Goal: Transaction & Acquisition: Purchase product/service

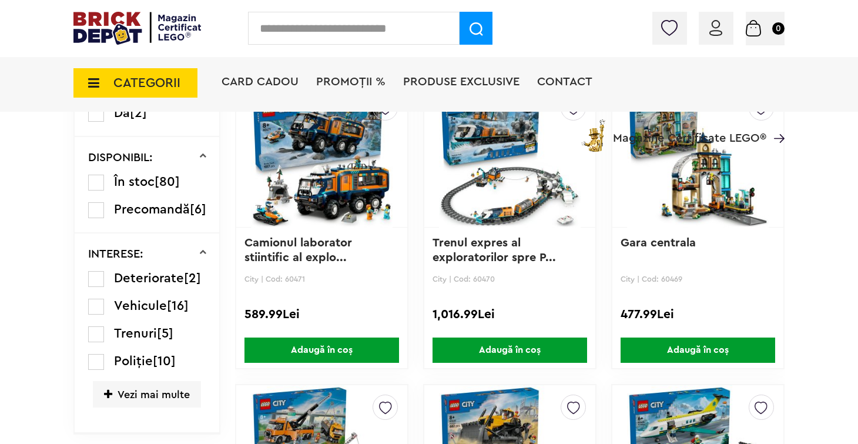
scroll to position [631, 0]
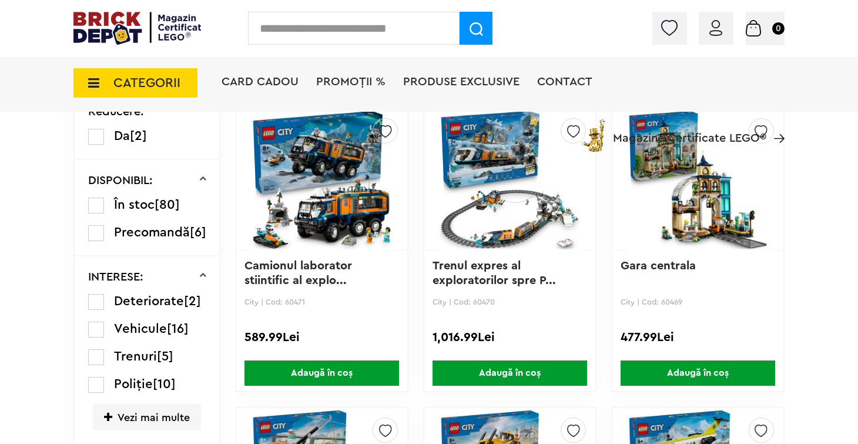
click at [155, 85] on span "CATEGORII" at bounding box center [146, 82] width 67 height 13
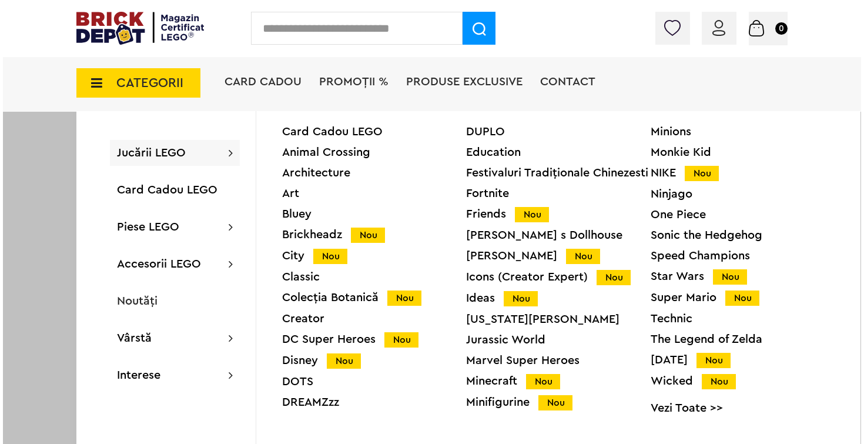
scroll to position [632, 0]
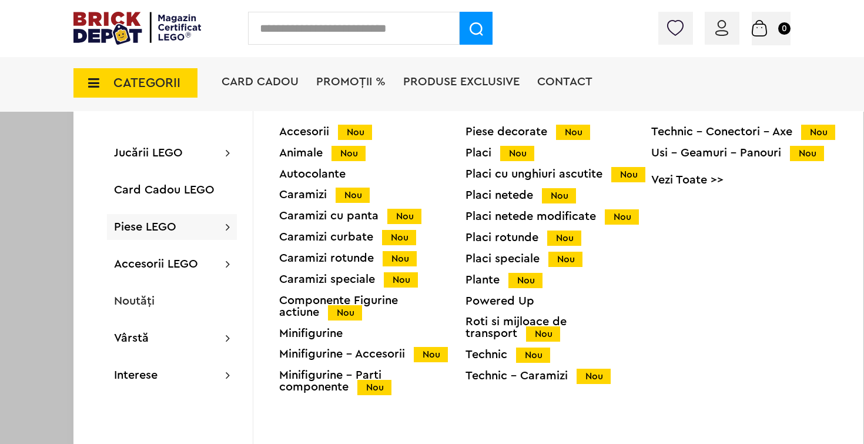
click at [301, 147] on div "Animale Nou" at bounding box center [372, 153] width 186 height 12
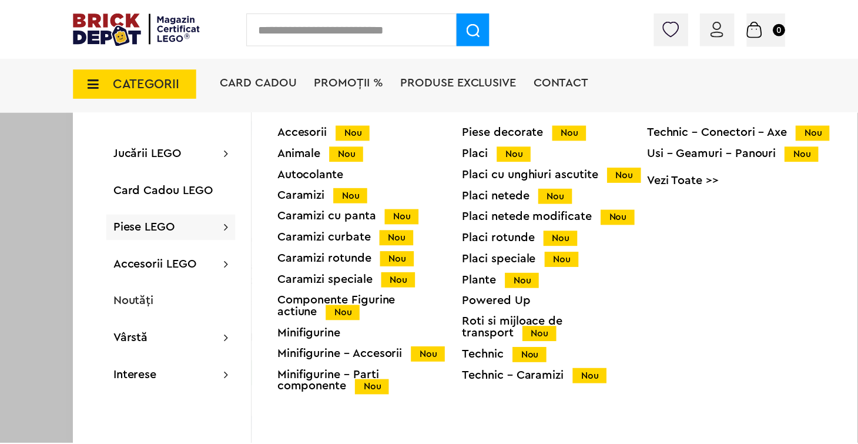
scroll to position [631, 0]
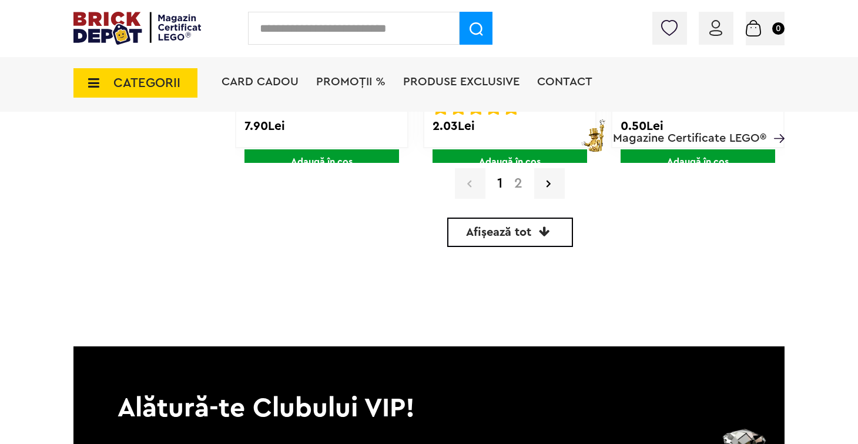
scroll to position [3688, 0]
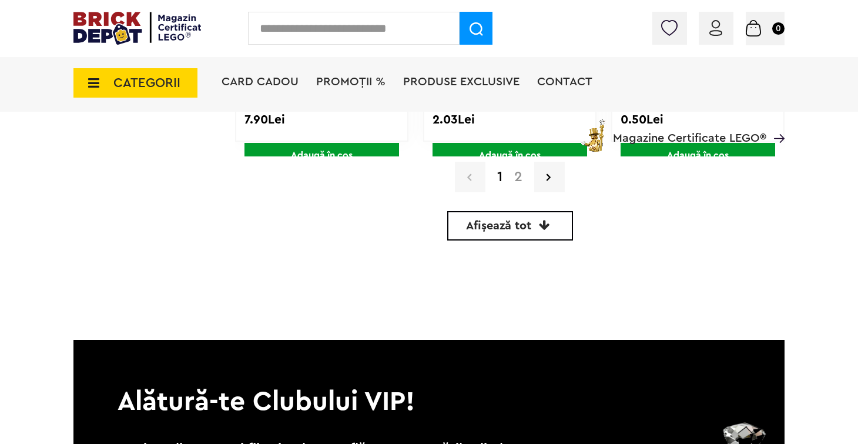
click at [519, 176] on link "2" at bounding box center [518, 177] width 20 height 14
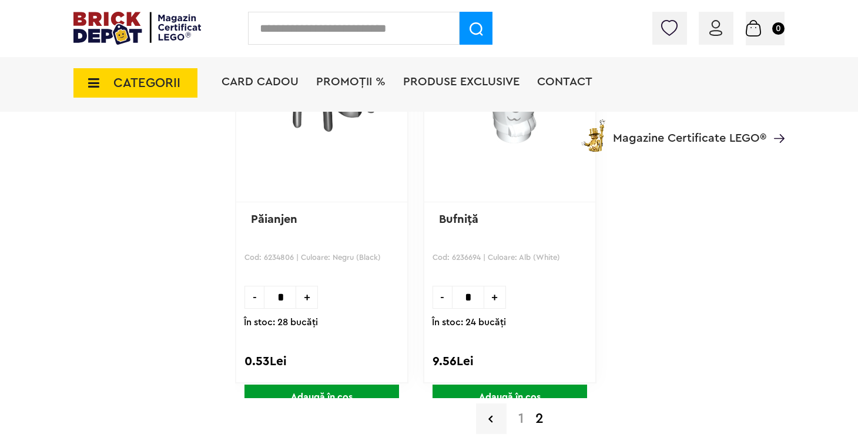
scroll to position [3456, 0]
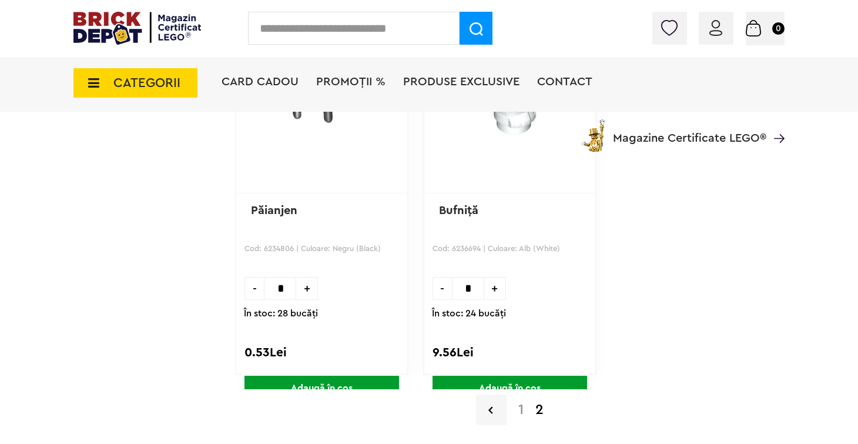
click at [761, 28] on img at bounding box center [753, 28] width 15 height 16
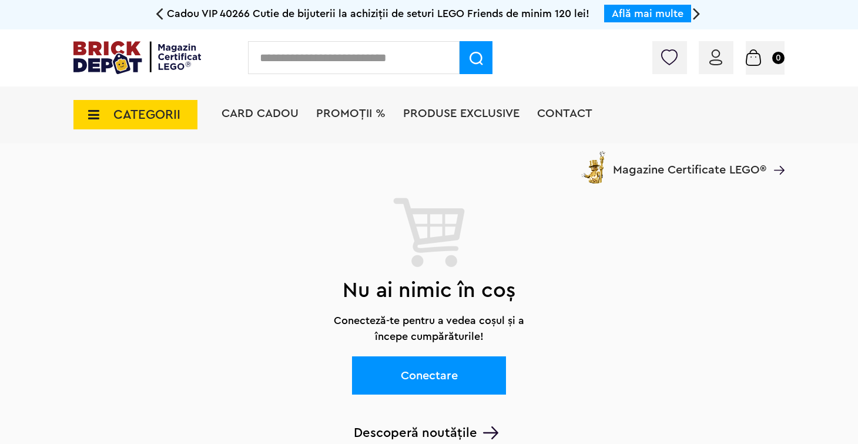
click at [714, 58] on img at bounding box center [715, 57] width 13 height 16
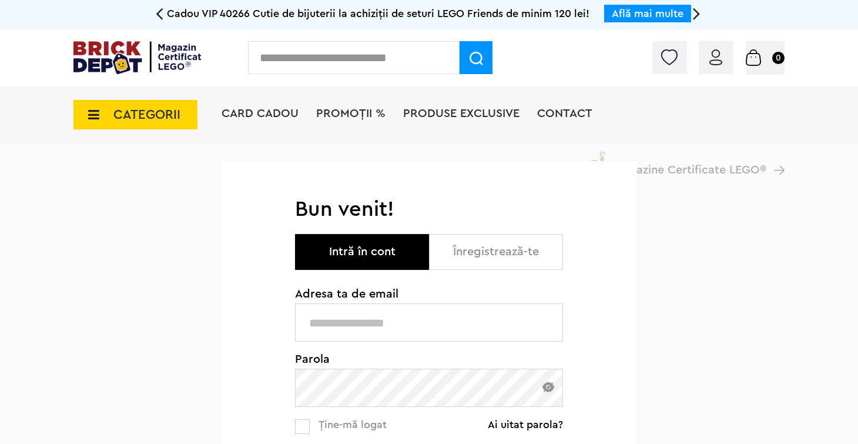
click at [368, 321] on input "text" at bounding box center [429, 322] width 268 height 38
type input "**********"
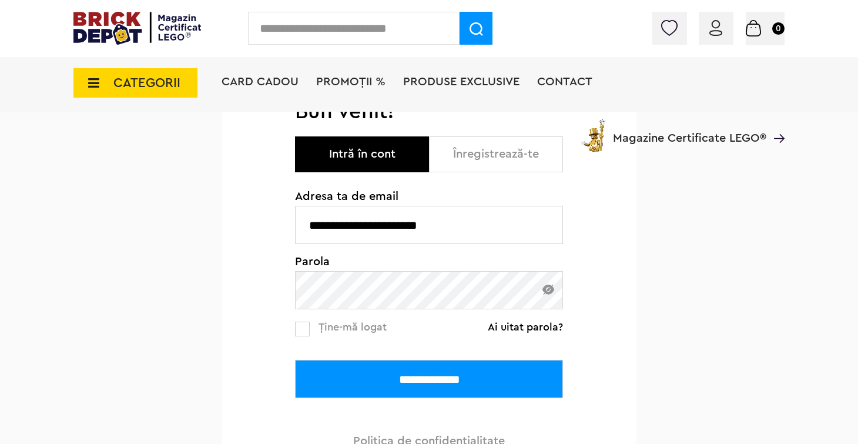
scroll to position [127, 0]
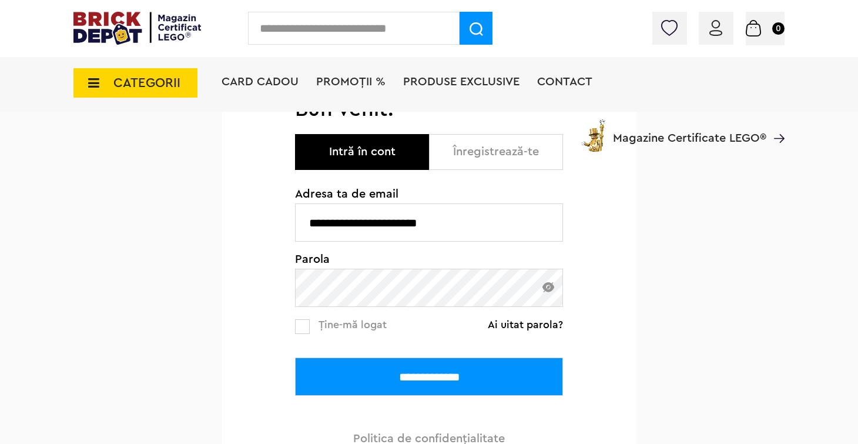
click at [419, 368] on input "**********" at bounding box center [429, 376] width 268 height 38
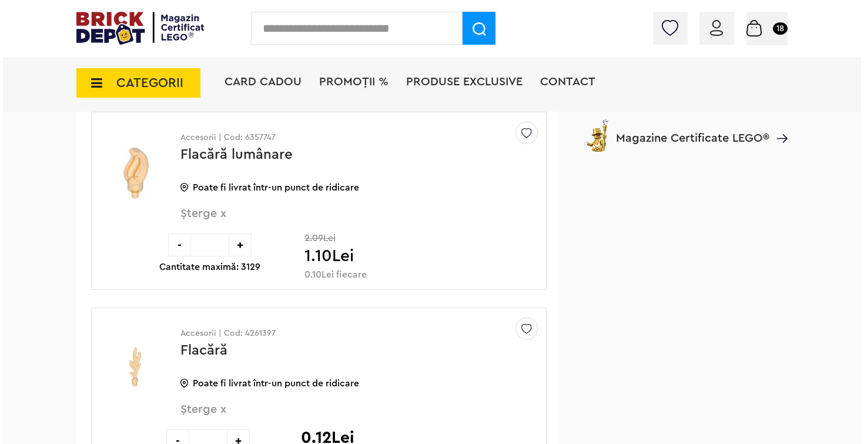
scroll to position [6708, 0]
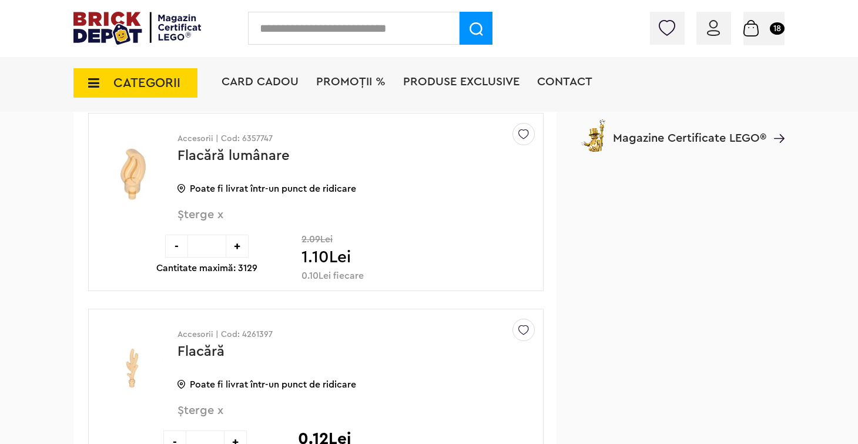
click at [354, 30] on input "text" at bounding box center [353, 28] width 211 height 33
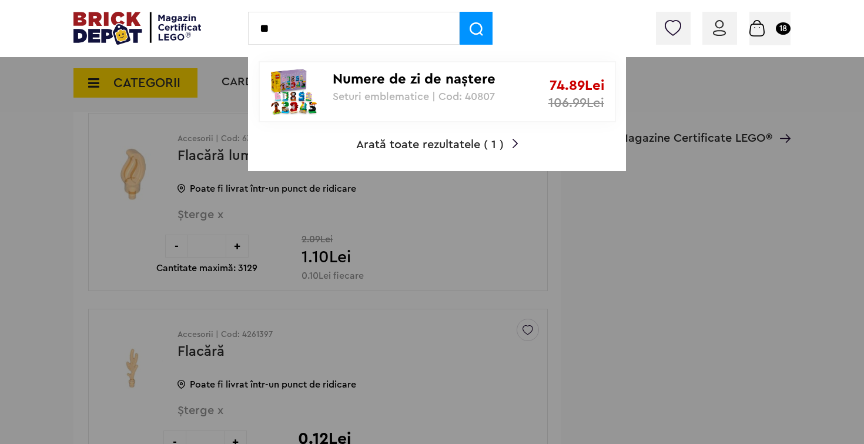
type input "*"
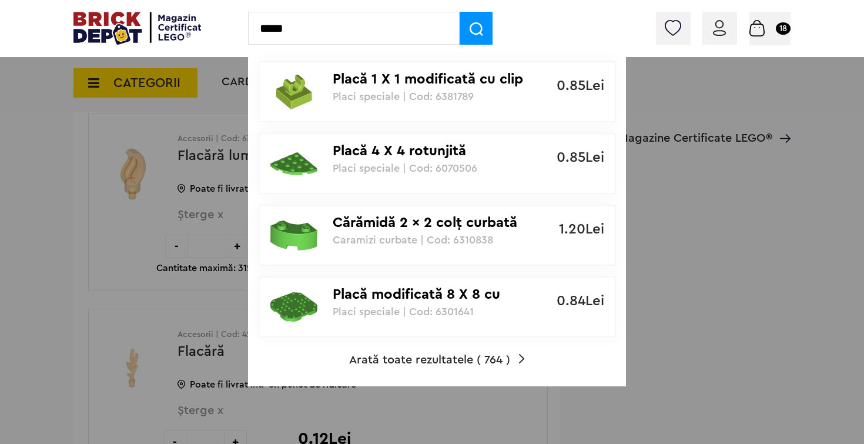
type input "*****"
click at [451, 357] on span "Arată toate rezultatele ( 764 )" at bounding box center [429, 360] width 161 height 12
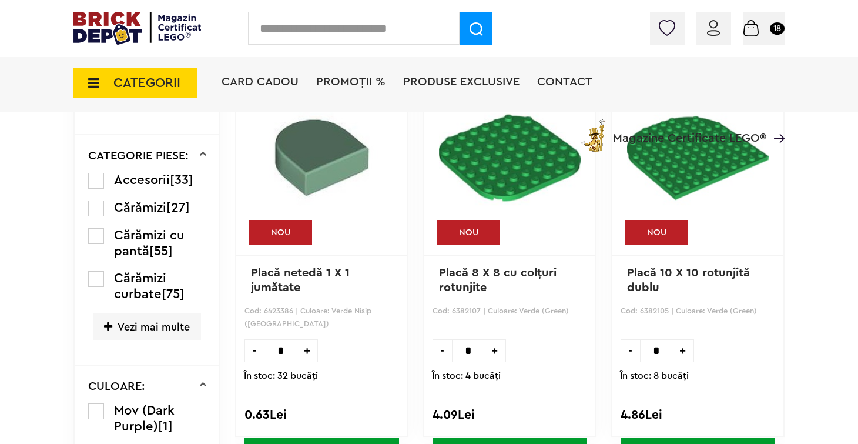
scroll to position [1544, 0]
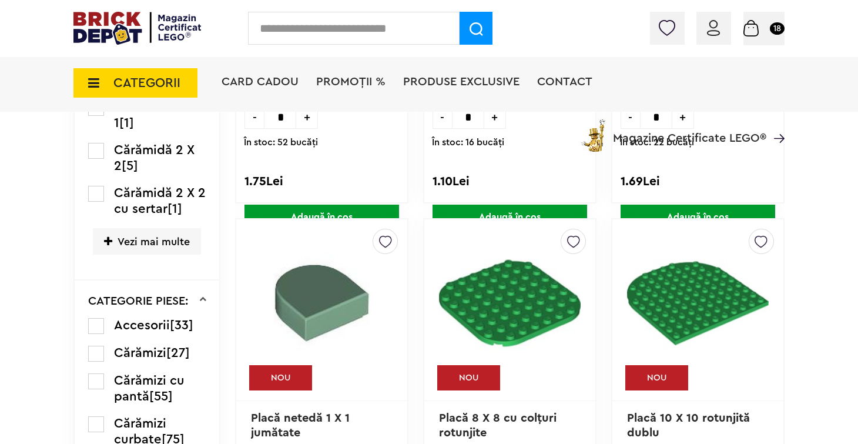
click at [173, 88] on span "CATEGORII" at bounding box center [146, 82] width 67 height 13
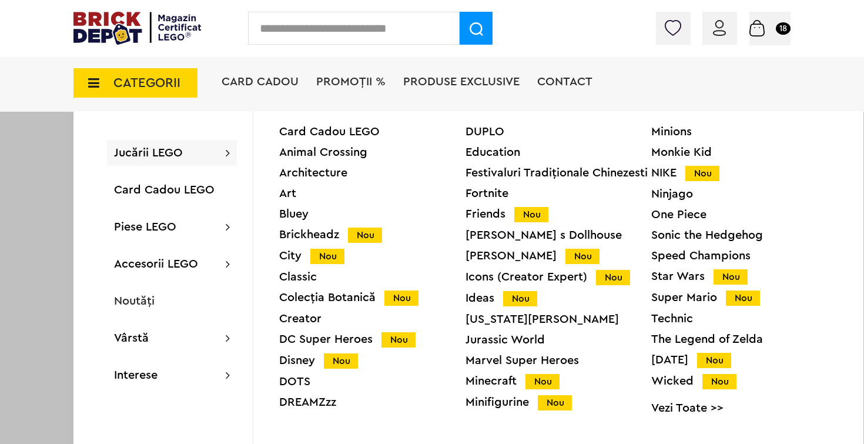
click at [305, 291] on div "Colecția Botanică Nou" at bounding box center [372, 297] width 186 height 12
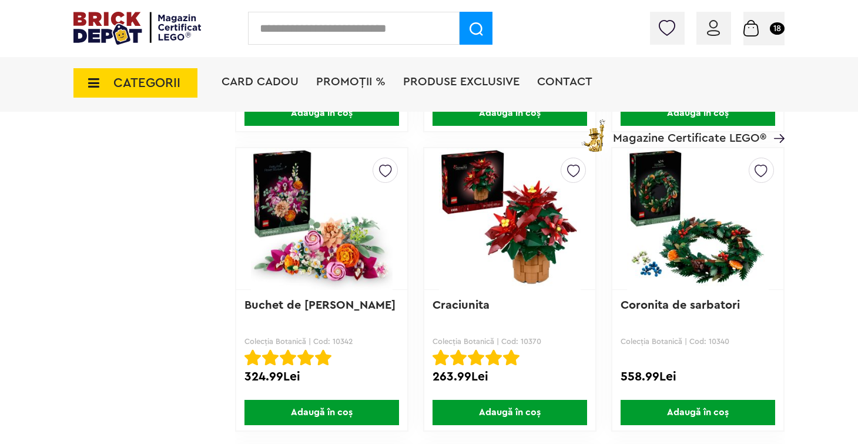
scroll to position [1201, 0]
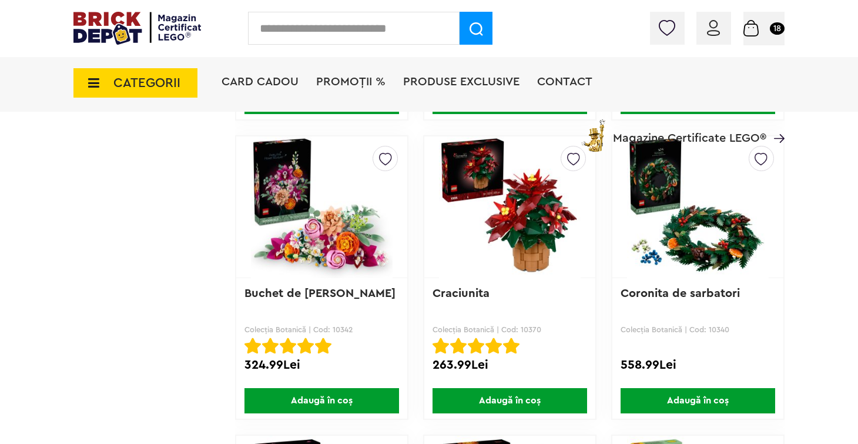
click at [320, 235] on img at bounding box center [322, 207] width 142 height 164
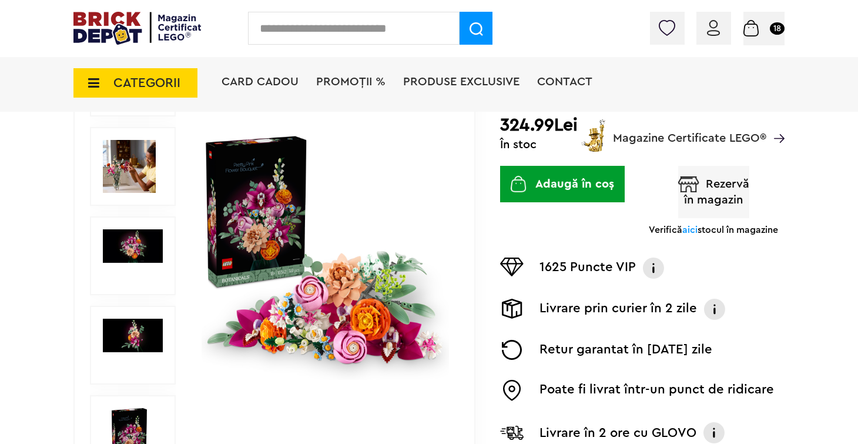
scroll to position [203, 0]
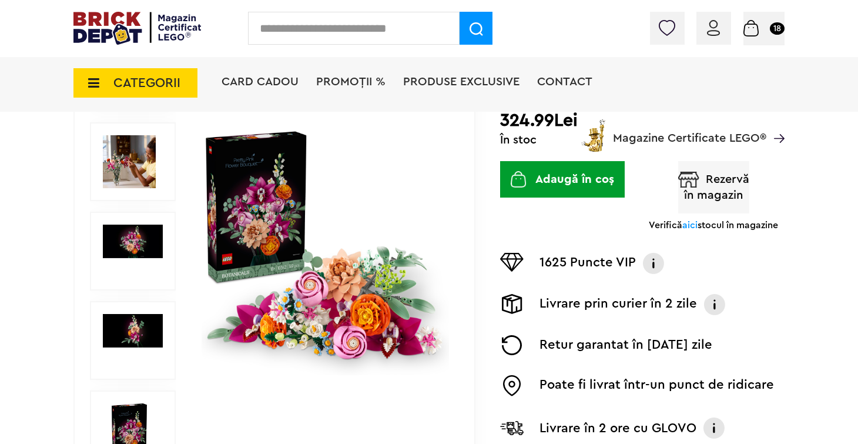
click at [364, 291] on img at bounding box center [325, 250] width 247 height 247
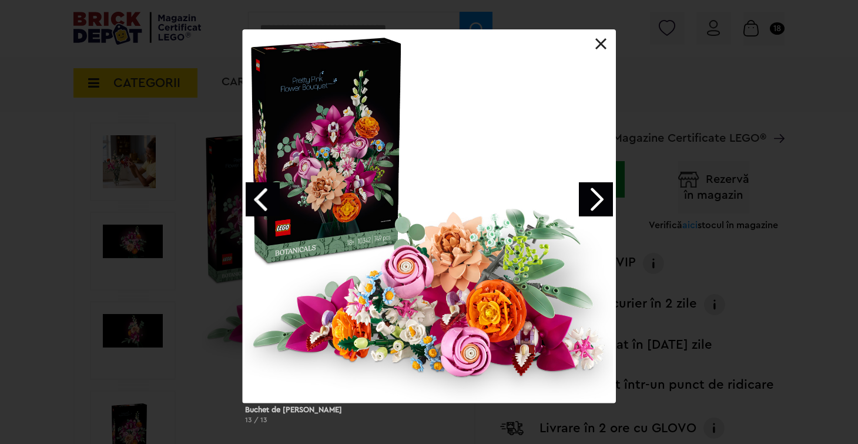
click at [477, 242] on div at bounding box center [429, 215] width 373 height 373
click at [601, 45] on link at bounding box center [601, 44] width 12 height 12
